Goal: Task Accomplishment & Management: Use online tool/utility

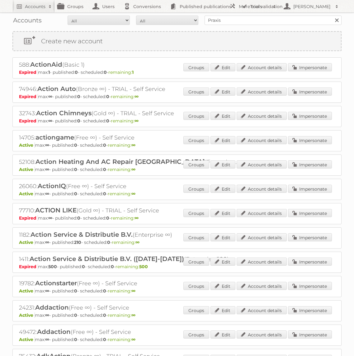
type input "Praxis"
click at [332, 16] on input "Search" at bounding box center [336, 20] width 9 height 9
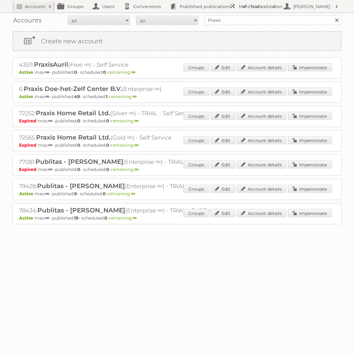
click at [300, 96] on div "Groups Edit Account details Impersonate" at bounding box center [257, 91] width 149 height 9
click at [299, 90] on link "Impersonate" at bounding box center [310, 91] width 44 height 8
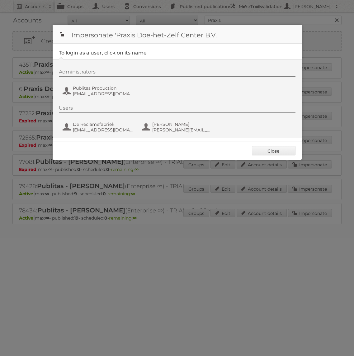
click at [102, 97] on div "Administrators Publitas Production fs+praxis@publitas.com" at bounding box center [180, 84] width 243 height 30
click at [102, 91] on span "fs+praxis@publitas.com" at bounding box center [103, 94] width 60 height 6
